Goal: Task Accomplishment & Management: Complete application form

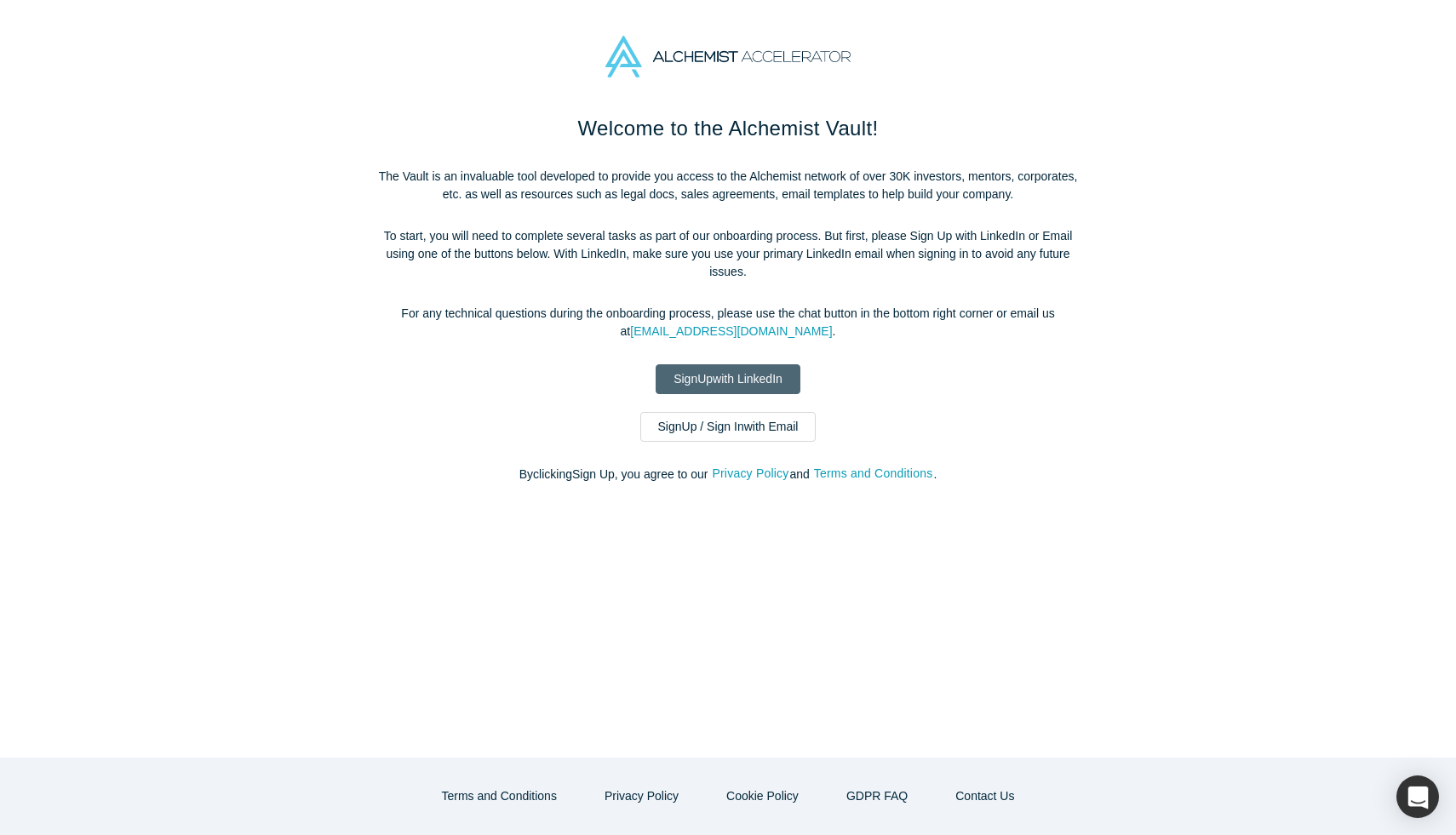
click at [737, 380] on link "Sign Up with LinkedIn" at bounding box center [728, 378] width 145 height 30
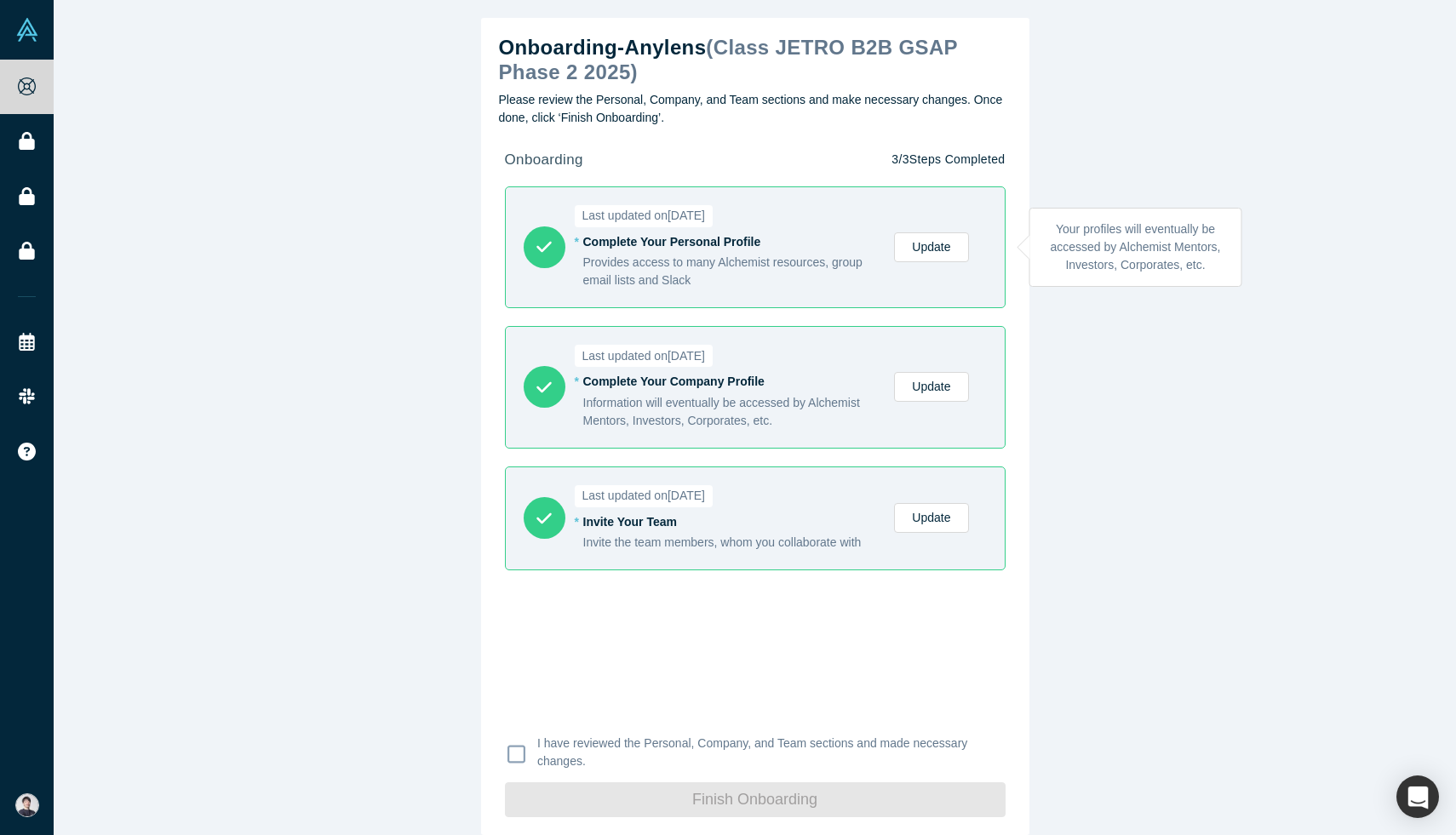
scroll to position [17, 0]
